Goal: Check status: Check status

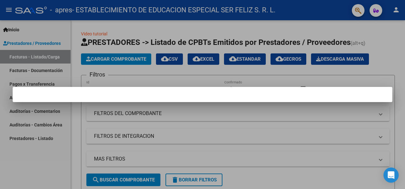
click at [231, 95] on mat-dialog-container at bounding box center [202, 94] width 379 height 15
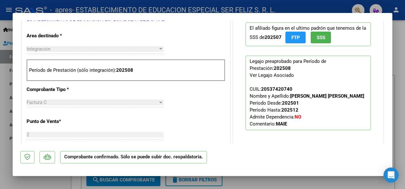
scroll to position [253, 0]
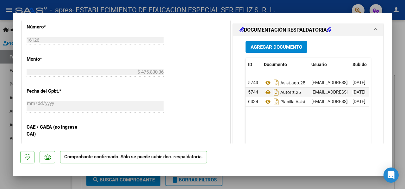
click at [0, 150] on div at bounding box center [202, 94] width 405 height 189
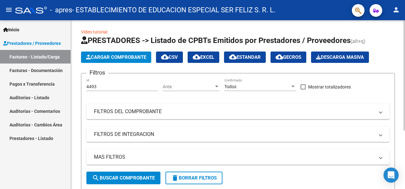
scroll to position [0, 0]
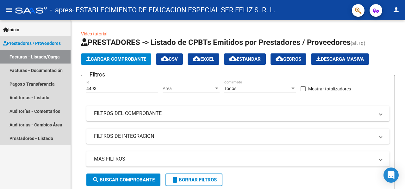
click at [40, 59] on link "Facturas - Listado/Carga" at bounding box center [35, 57] width 71 height 14
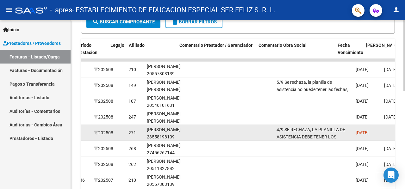
scroll to position [0, 829]
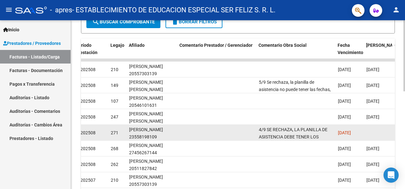
drag, startPoint x: 386, startPoint y: 134, endPoint x: 366, endPoint y: 128, distance: 20.7
click at [368, 131] on datatable-body-cell at bounding box center [378, 132] width 28 height 15
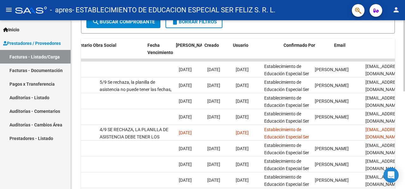
scroll to position [0, 1019]
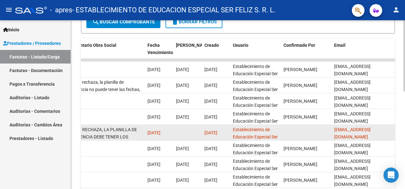
drag, startPoint x: 350, startPoint y: 133, endPoint x: 366, endPoint y: 129, distance: 16.3
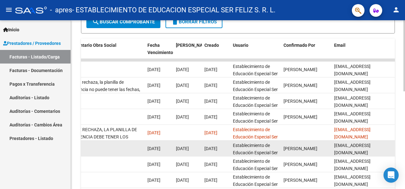
scroll to position [231, 0]
